Goal: Use online tool/utility: Use online tool/utility

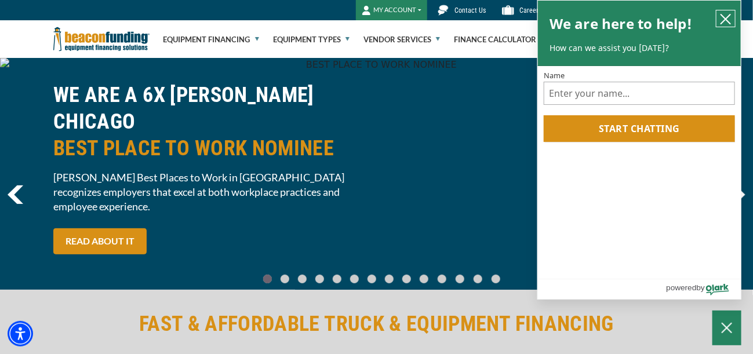
click at [724, 17] on icon "close chatbox" at bounding box center [726, 19] width 12 height 12
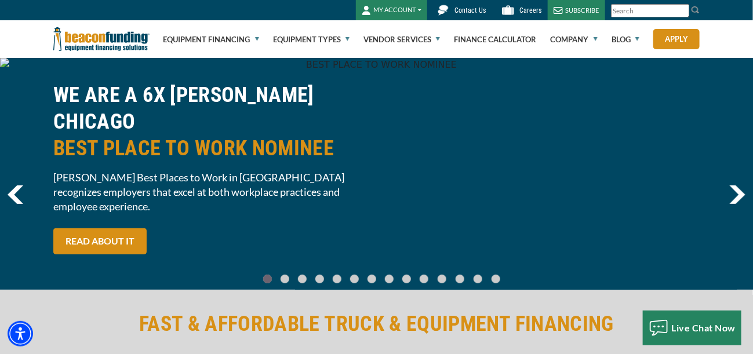
scroll to position [46, 0]
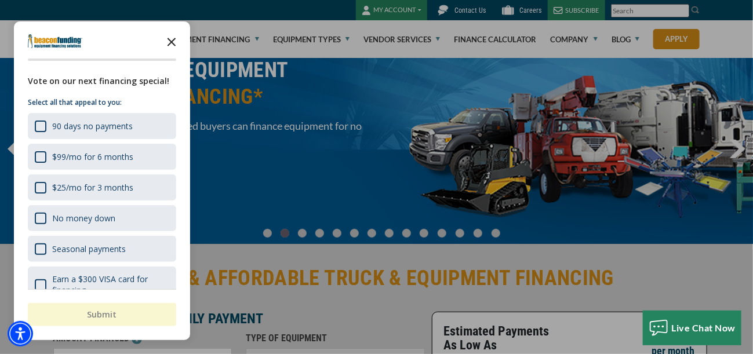
click at [171, 40] on icon "Close the survey" at bounding box center [171, 41] width 23 height 23
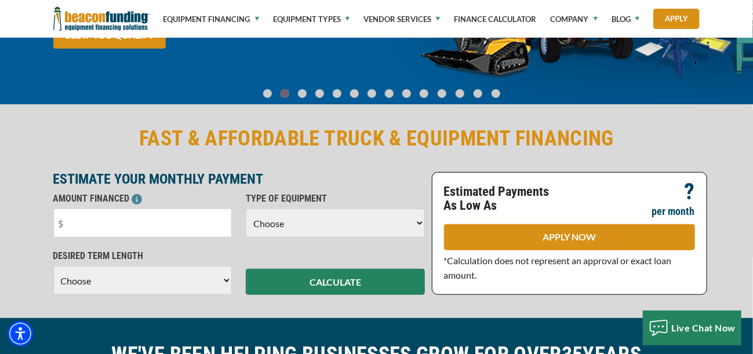
scroll to position [231, 0]
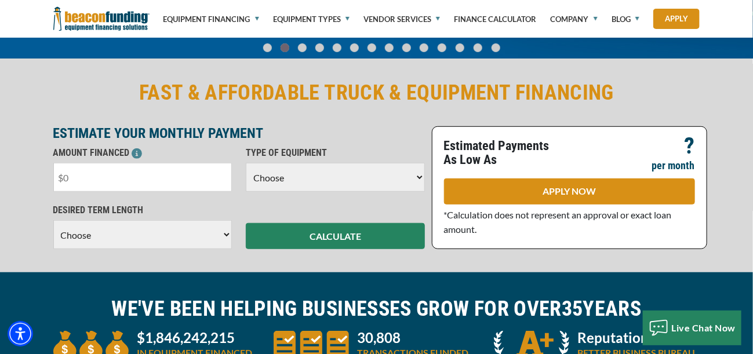
click at [89, 178] on input "text" at bounding box center [142, 177] width 179 height 29
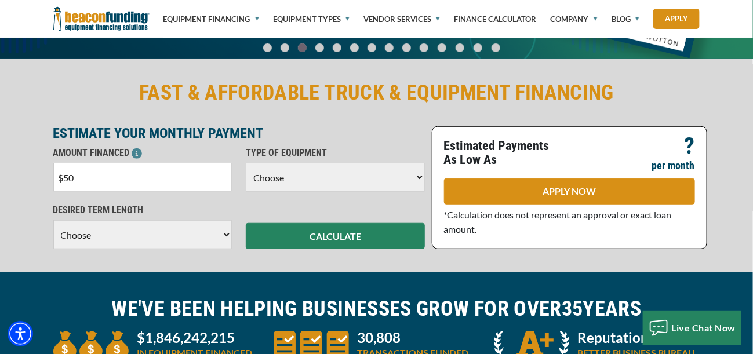
type input "$5"
type input "$20,000"
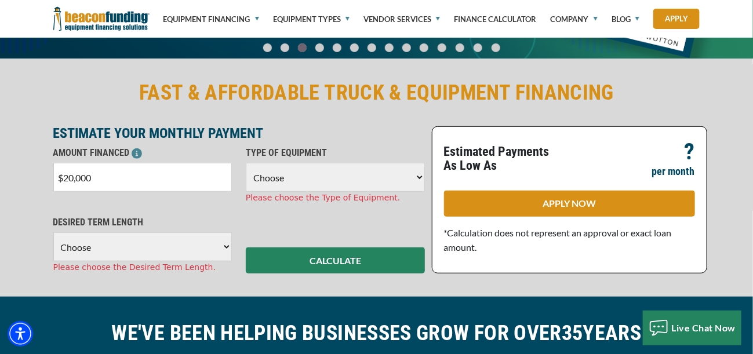
click at [141, 231] on div "DESIRED TERM LENGTH Choose 36 Months 48 Months 60 Months Please choose the Desi…" at bounding box center [142, 245] width 193 height 58
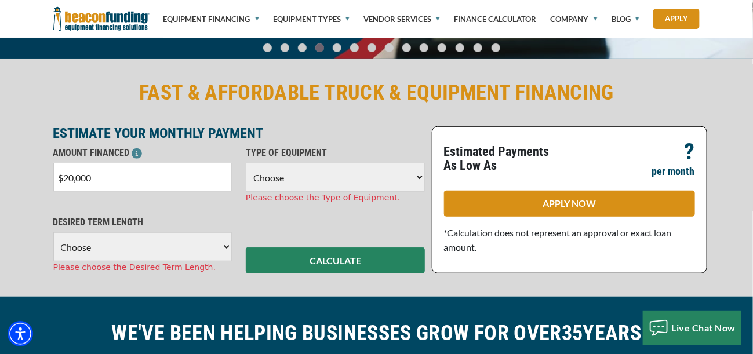
select select "60"
click at [53, 233] on select "Choose 36 Months 48 Months 60 Months" at bounding box center [142, 247] width 179 height 29
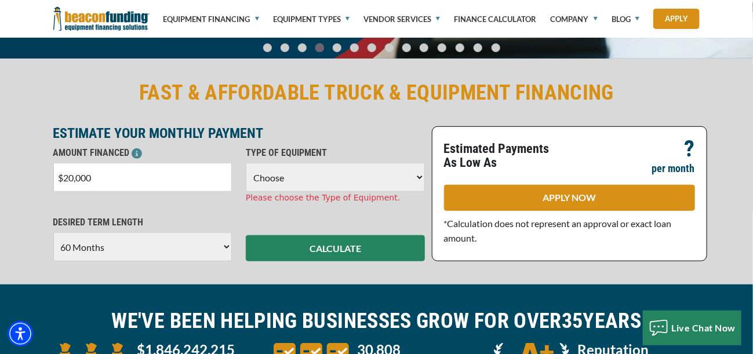
click at [329, 177] on select "Choose Backhoe Boom/Bucket Truck Chipper Commercial Mower Crane DTG/DTF Printin…" at bounding box center [335, 177] width 179 height 29
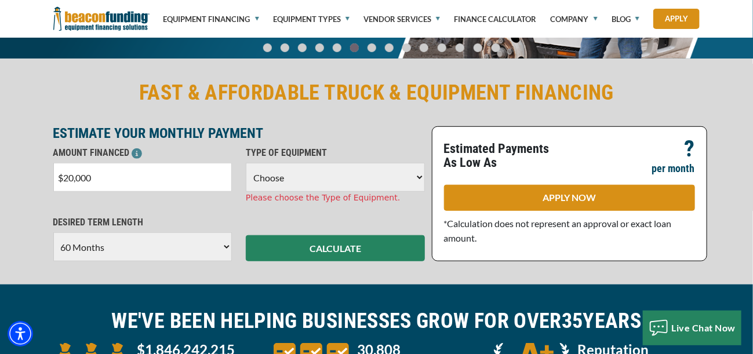
select select "17"
click at [246, 163] on select "Choose Backhoe Boom/Bucket Truck Chipper Commercial Mower Crane DTG/DTF Printin…" at bounding box center [335, 177] width 179 height 29
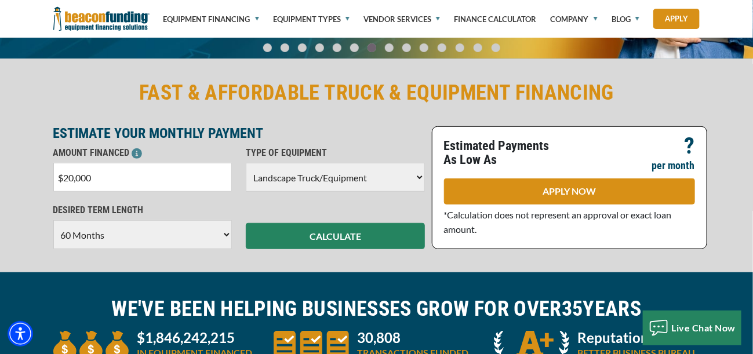
scroll to position [278, 0]
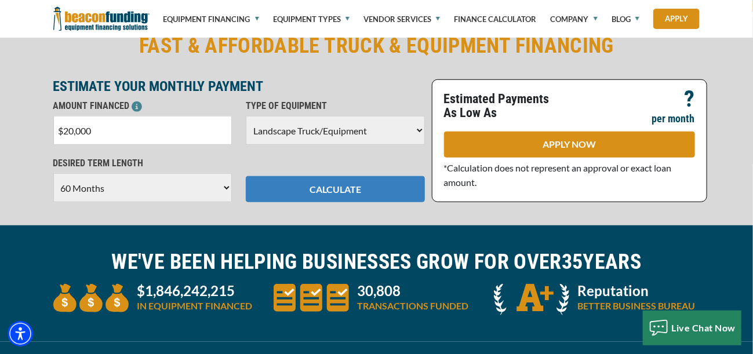
click at [342, 184] on button "CALCULATE" at bounding box center [335, 189] width 179 height 26
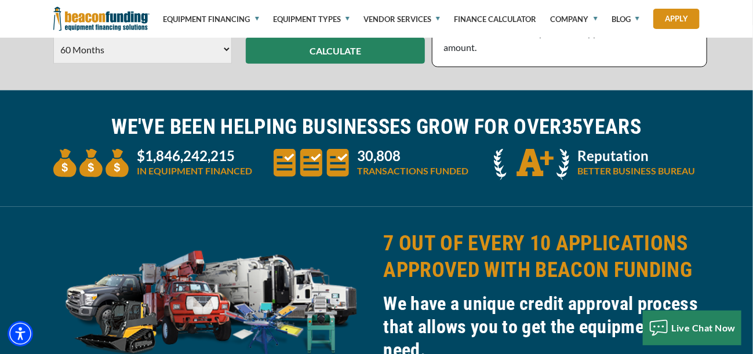
scroll to position [186, 0]
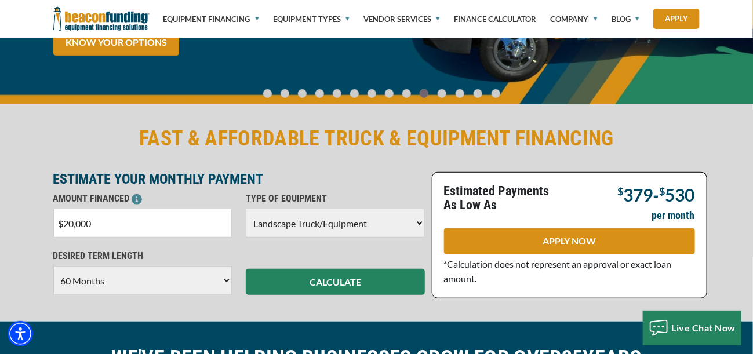
drag, startPoint x: 99, startPoint y: 223, endPoint x: -2, endPoint y: 222, distance: 100.9
type input "$15,000"
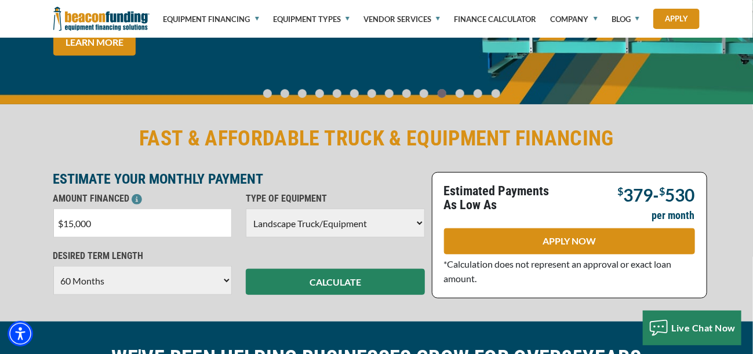
scroll to position [278, 0]
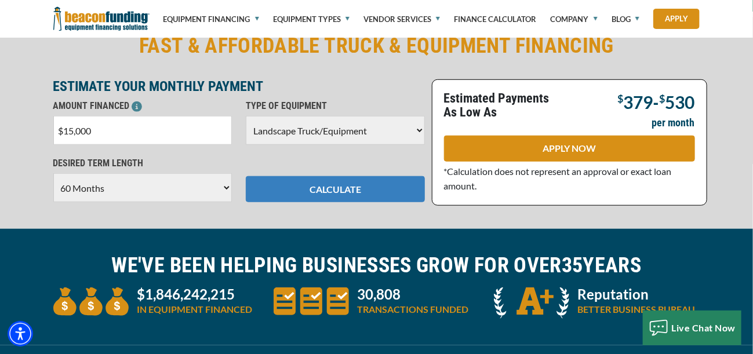
click at [328, 194] on button "CALCULATE" at bounding box center [335, 189] width 179 height 26
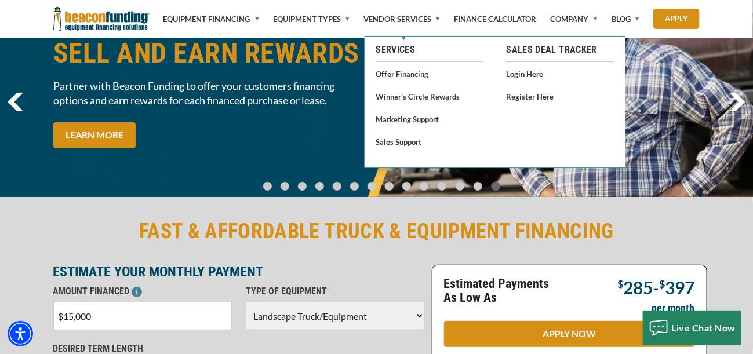
scroll to position [186, 0]
